Goal: Task Accomplishment & Management: Use online tool/utility

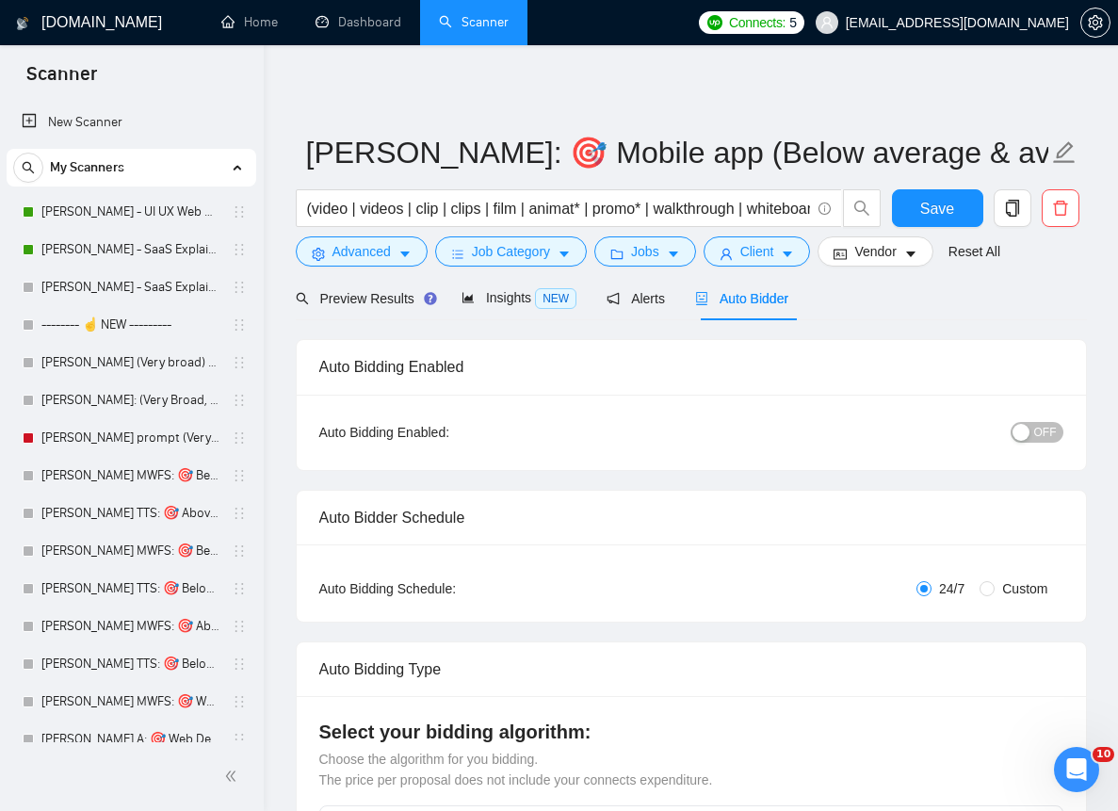
click at [138, 206] on link "[PERSON_NAME] - UI UX Web Design" at bounding box center [130, 212] width 179 height 38
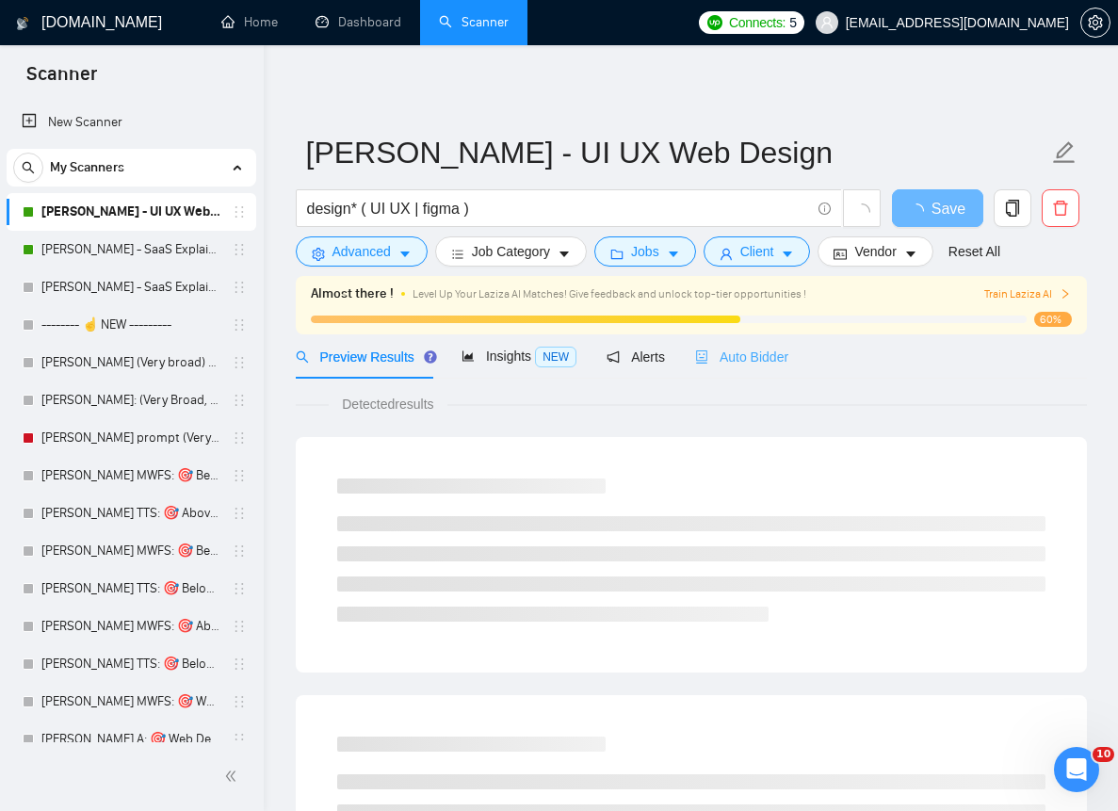
click at [706, 341] on div "Auto Bidder" at bounding box center [741, 356] width 93 height 44
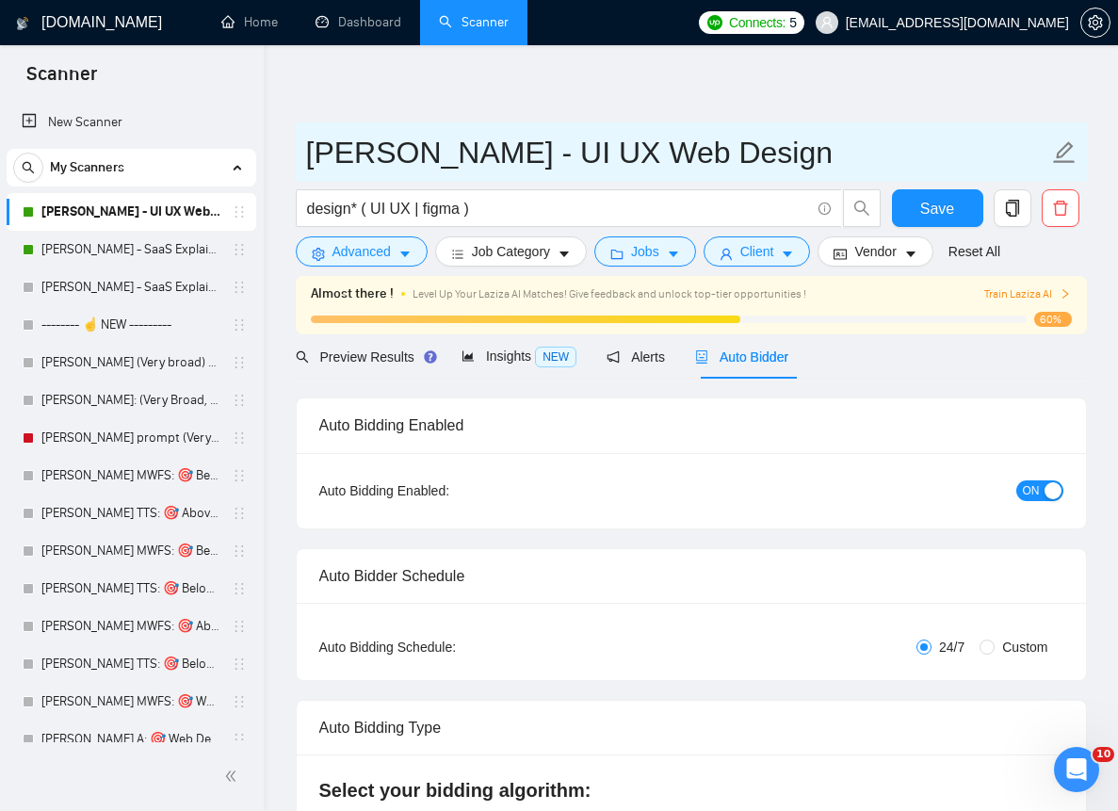
click at [588, 174] on input "[PERSON_NAME] - UI UX Web Design" at bounding box center [677, 152] width 742 height 47
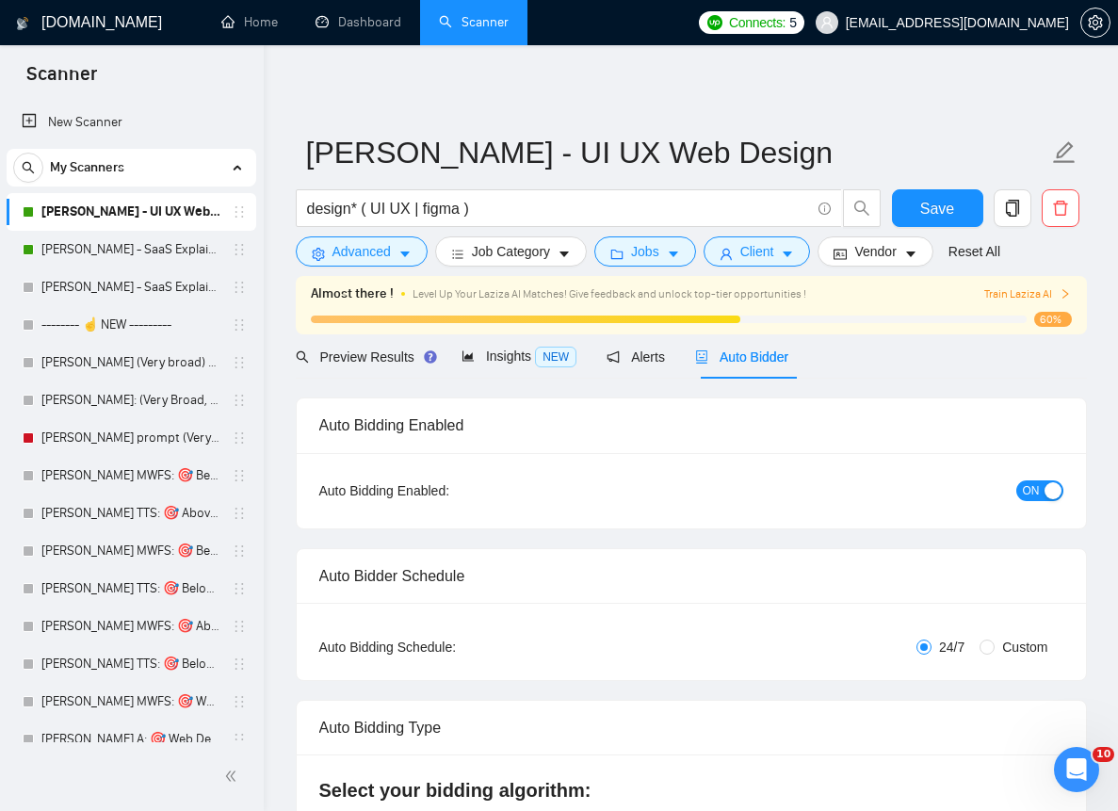
click at [317, 346] on div "Preview Results" at bounding box center [364, 356] width 136 height 21
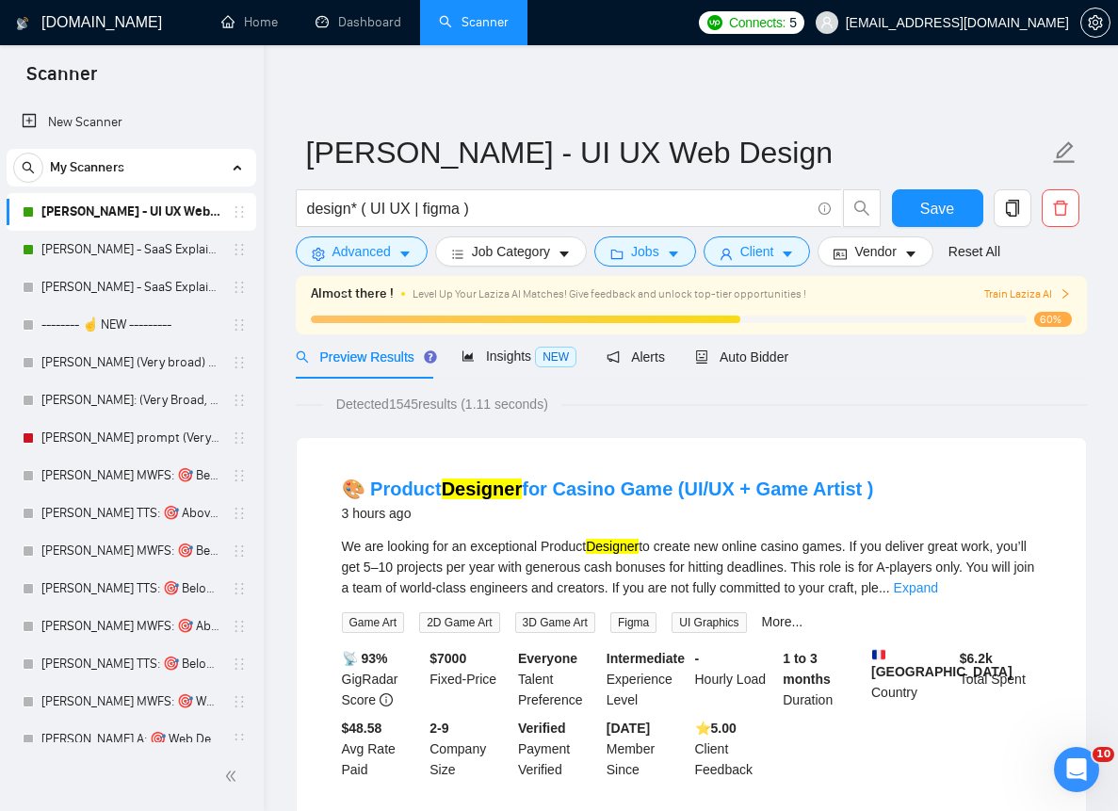
click at [752, 536] on div "We are looking for an exceptional Product Designer to create new online casino …" at bounding box center [691, 567] width 699 height 62
click at [735, 362] on span "Auto Bidder" at bounding box center [741, 356] width 93 height 15
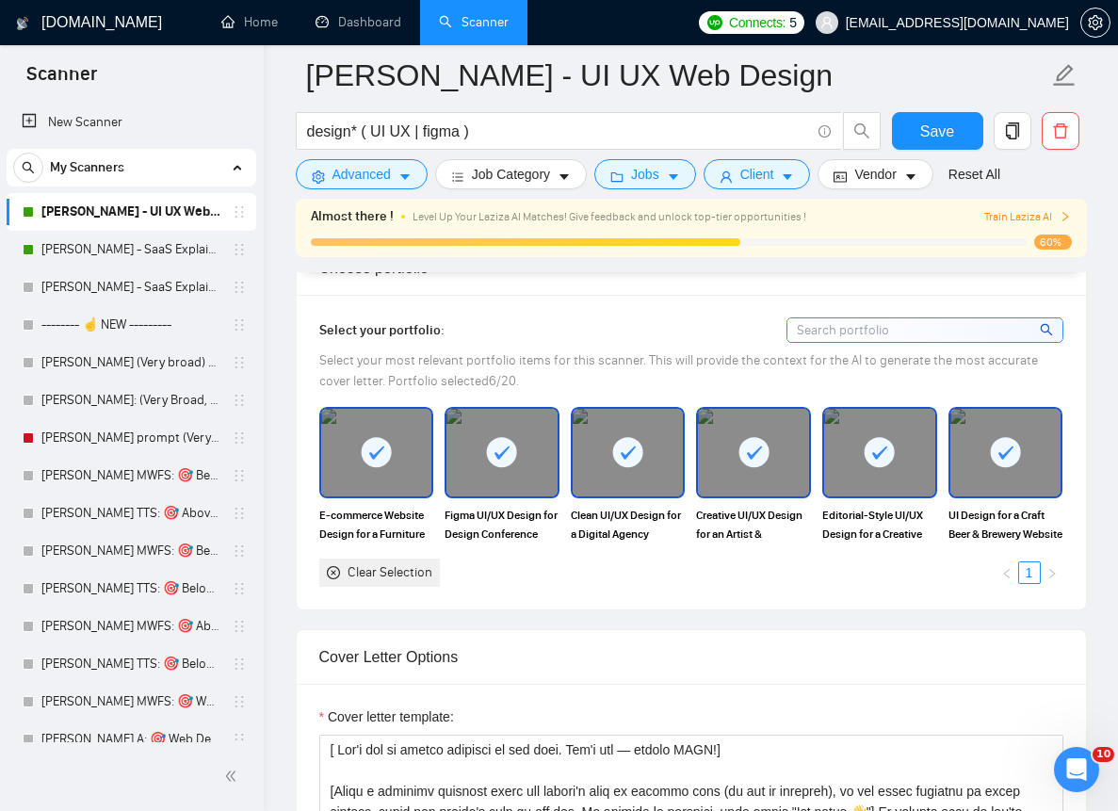
scroll to position [1905, 0]
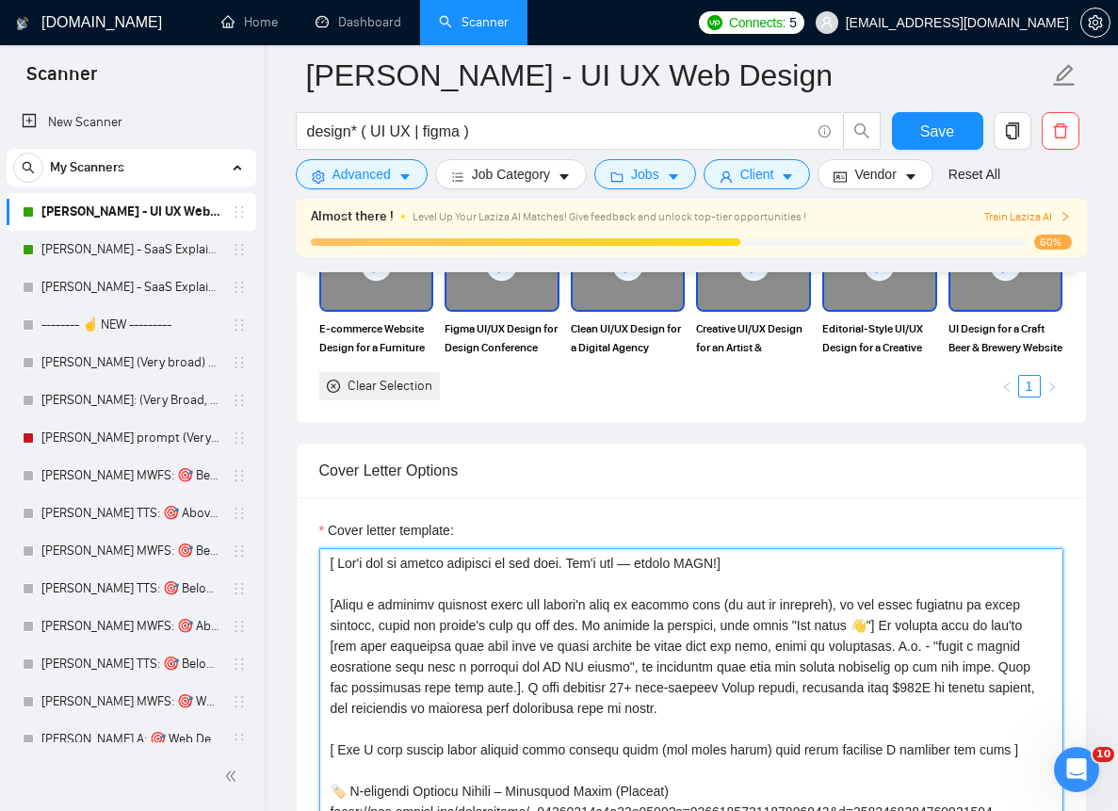
click at [752, 553] on textarea "Cover letter template:" at bounding box center [691, 760] width 744 height 424
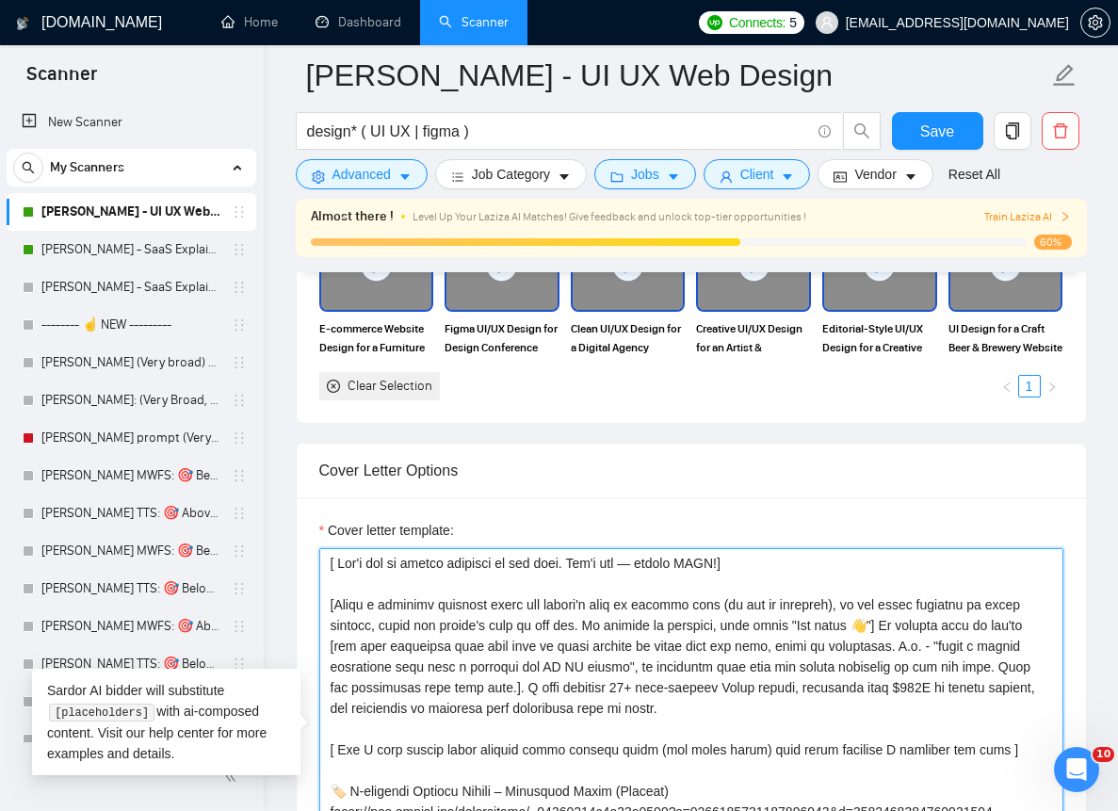
click at [752, 553] on textarea "Cover letter template:" at bounding box center [691, 760] width 744 height 424
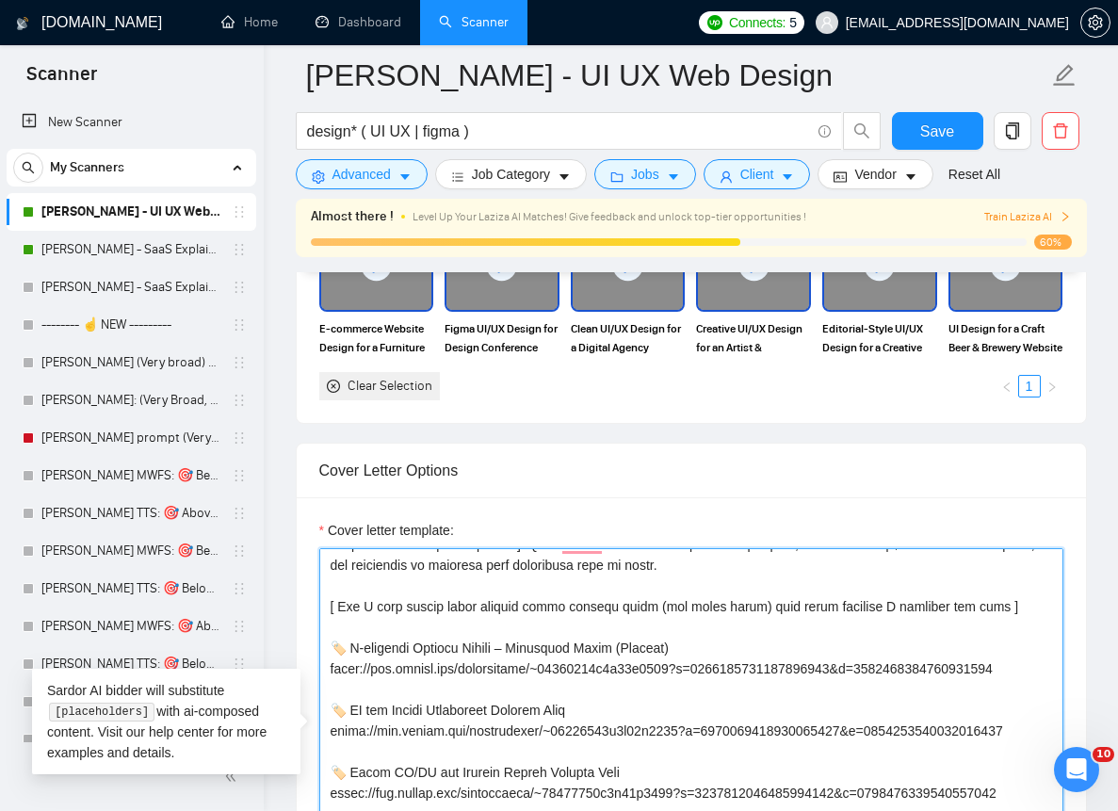
click at [752, 553] on textarea "Cover letter template:" at bounding box center [691, 760] width 744 height 424
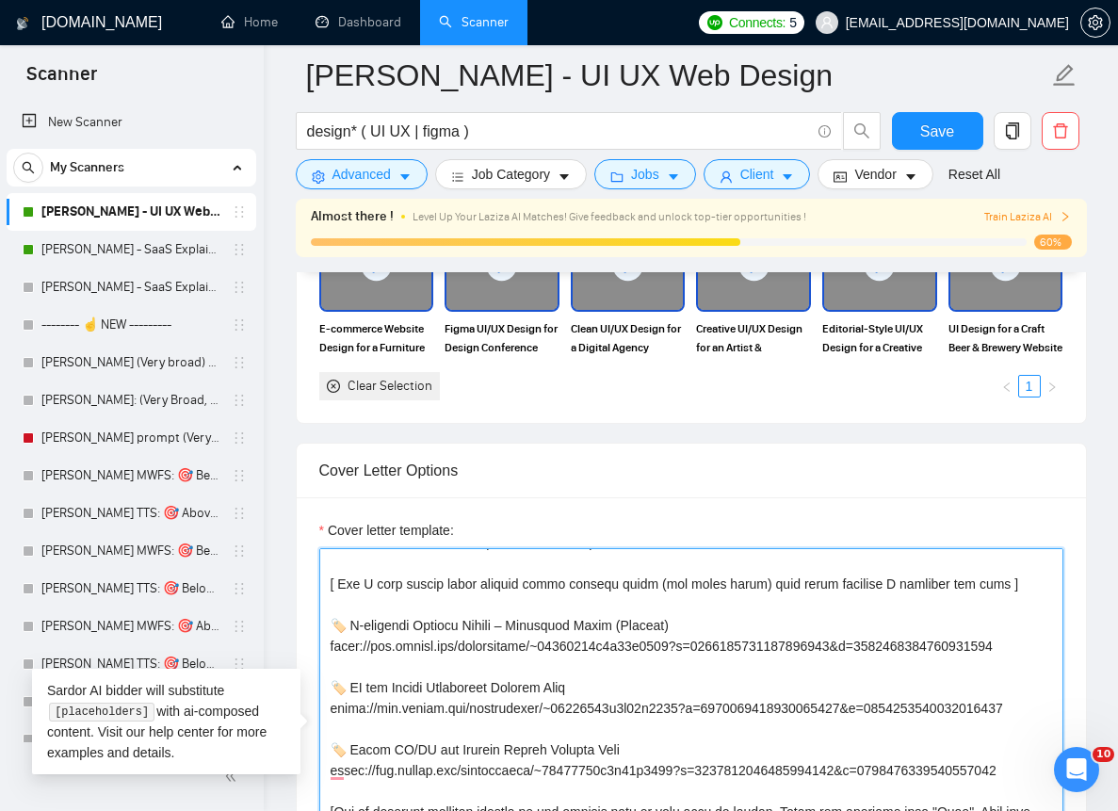
scroll to position [0, 0]
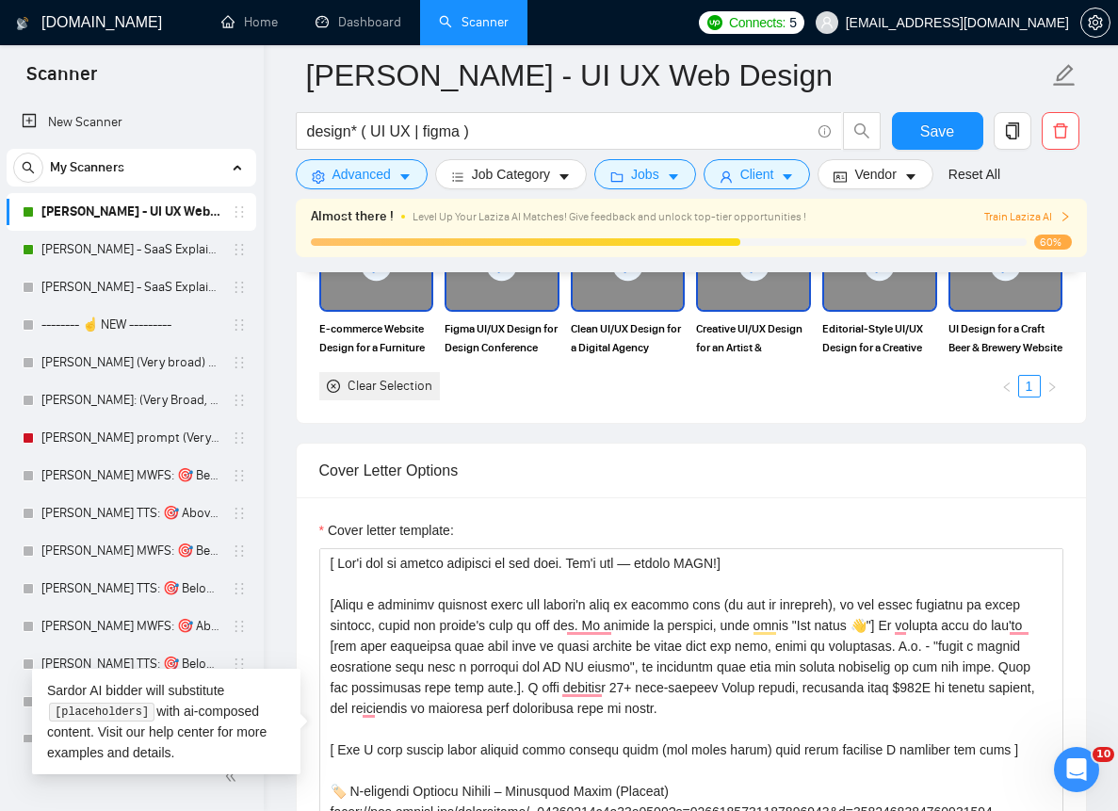
click at [752, 448] on div "Cover Letter Options" at bounding box center [691, 470] width 744 height 54
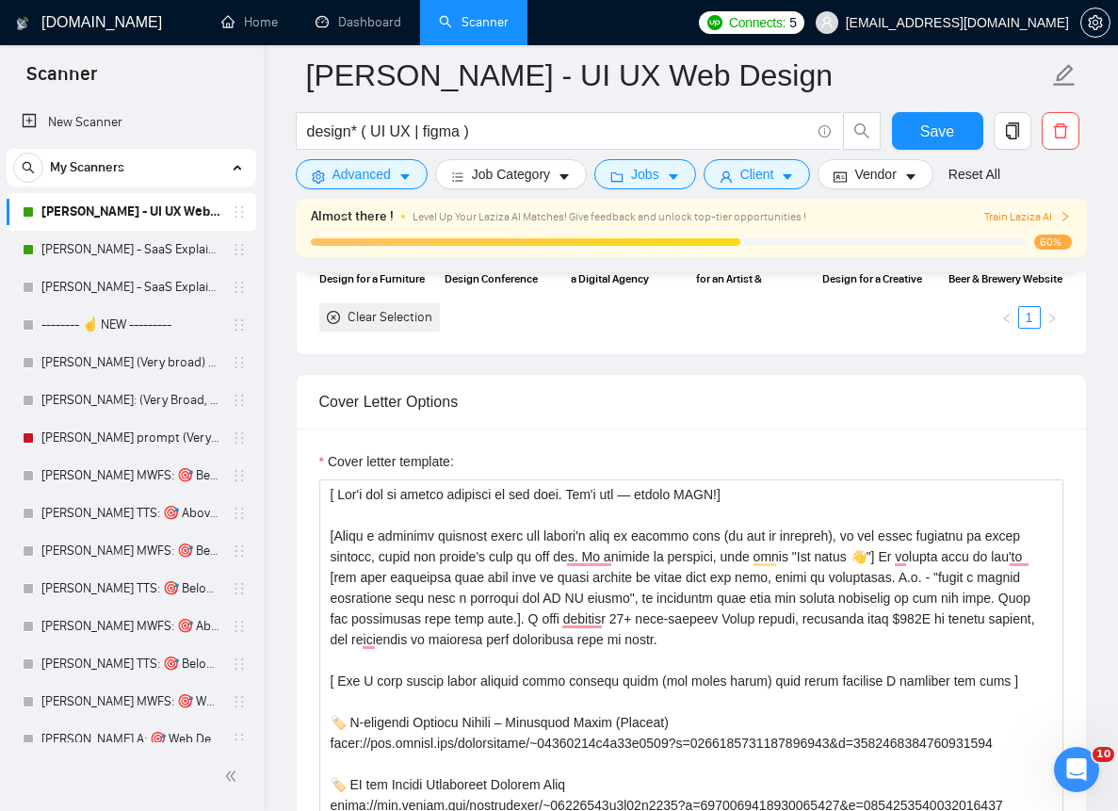
scroll to position [2366, 0]
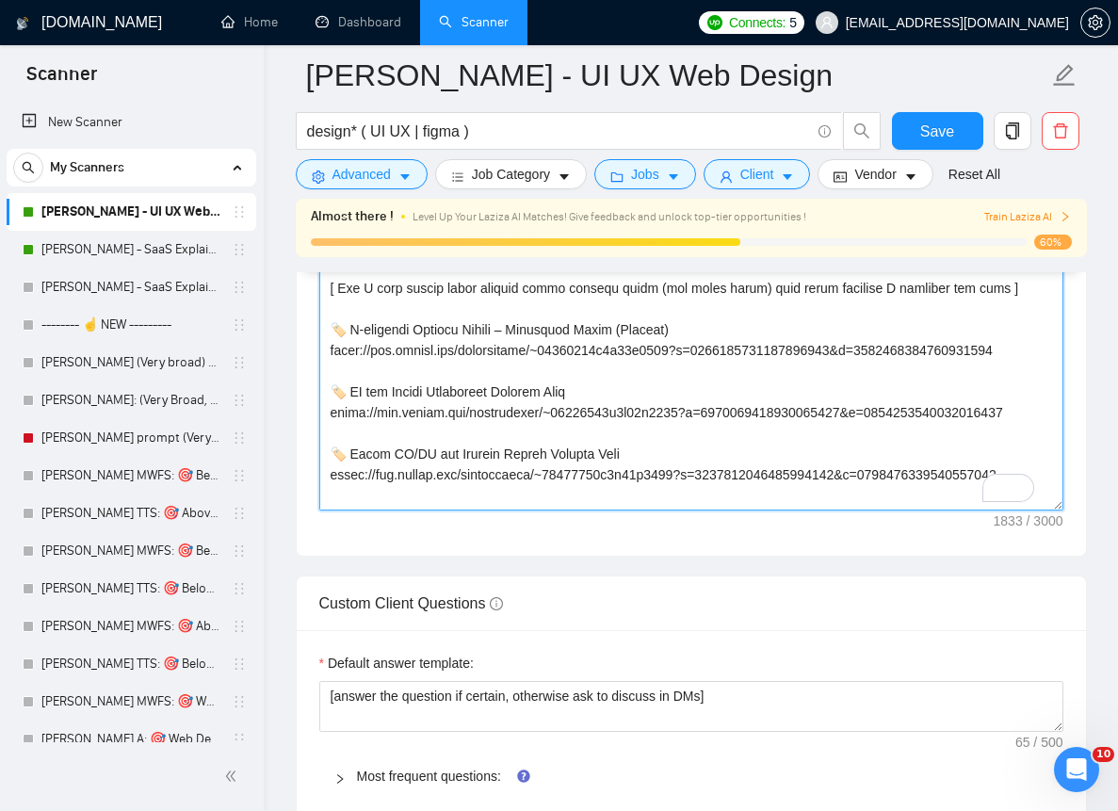
click at [752, 448] on textarea "Cover letter template:" at bounding box center [691, 299] width 744 height 424
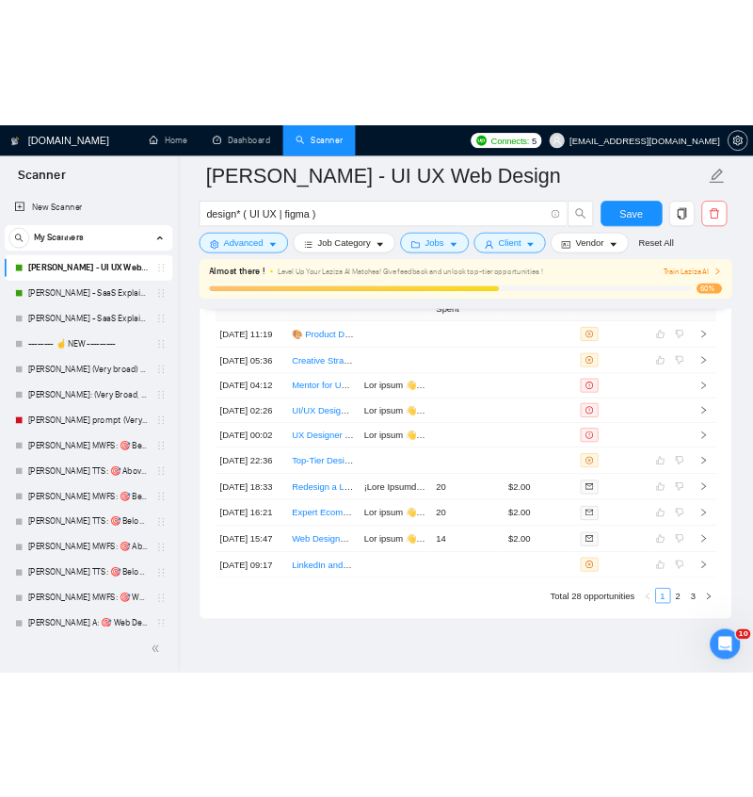
scroll to position [331, 0]
